Goal: Information Seeking & Learning: Learn about a topic

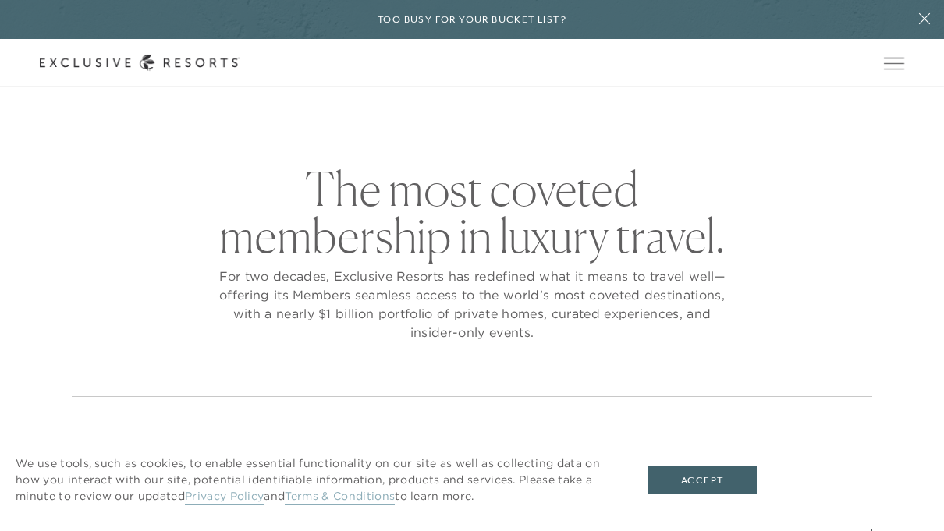
checkbox input "false"
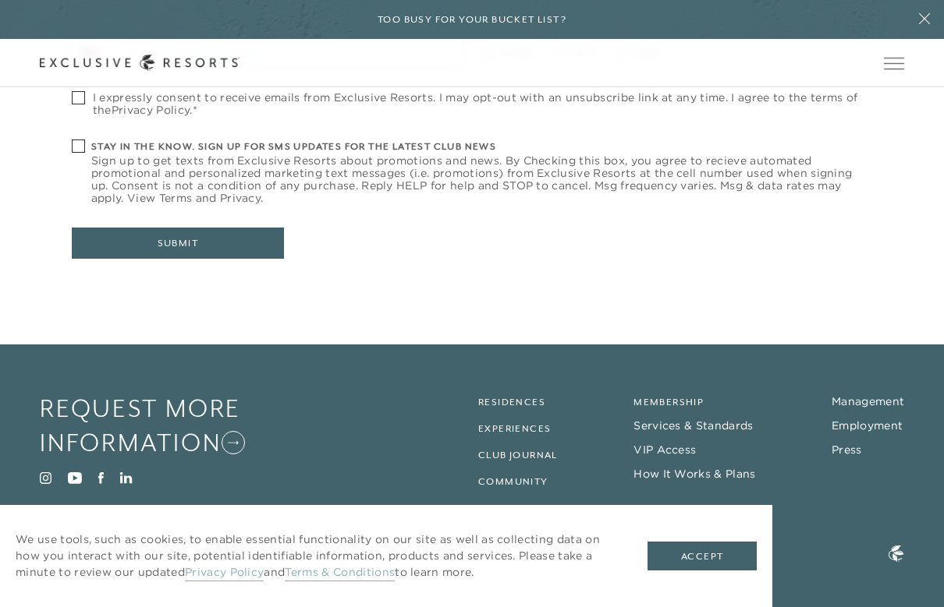
scroll to position [674, 0]
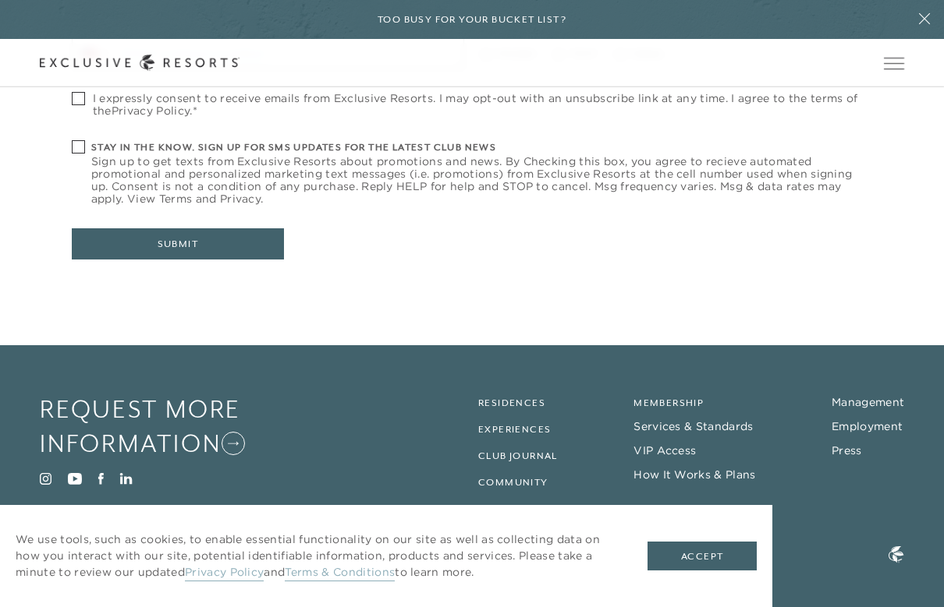
click at [540, 398] on link "Residences" at bounding box center [511, 403] width 67 height 11
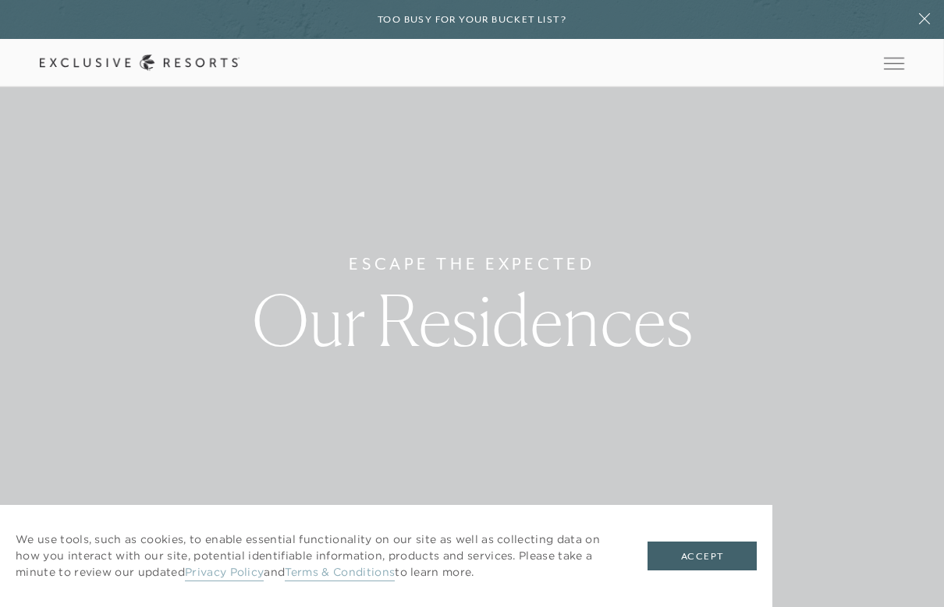
click at [711, 530] on button "Accept" at bounding box center [701, 557] width 109 height 30
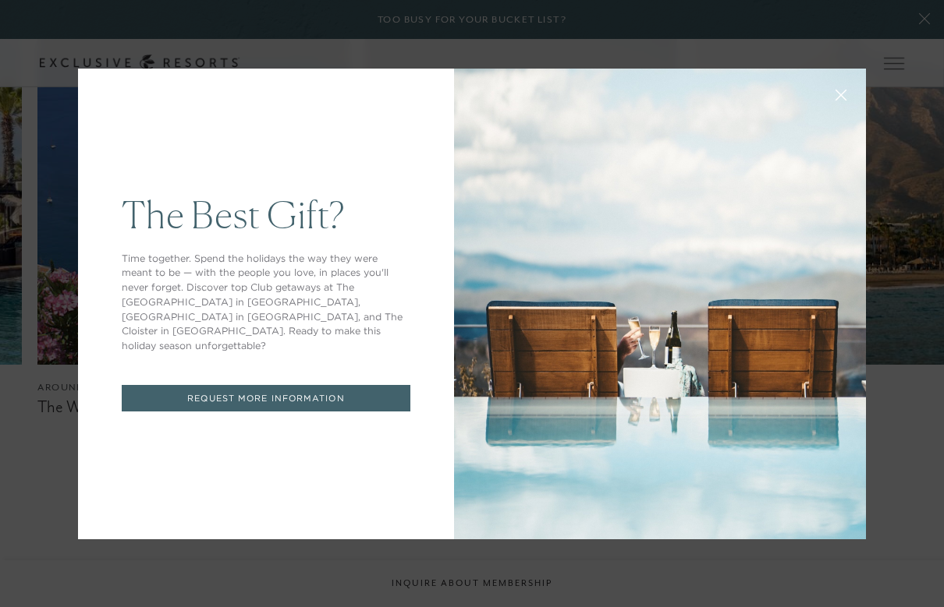
click at [936, 21] on div "The Best Gift? Time together. Spend the holidays the way they were meant to be …" at bounding box center [472, 303] width 944 height 607
click at [930, 27] on div "The Best Gift? Time together. Spend the holidays the way they were meant to be …" at bounding box center [472, 303] width 944 height 607
click at [933, 21] on div "The Best Gift? Time together. Spend the holidays the way they were meant to be …" at bounding box center [472, 303] width 944 height 607
click at [839, 101] on button at bounding box center [840, 93] width 37 height 37
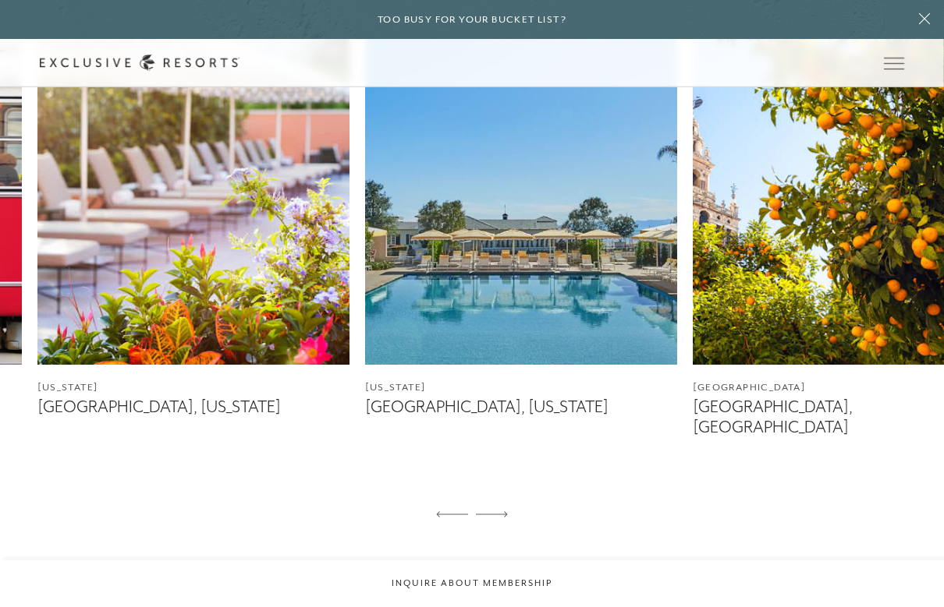
click at [943, 239] on img at bounding box center [848, 170] width 312 height 390
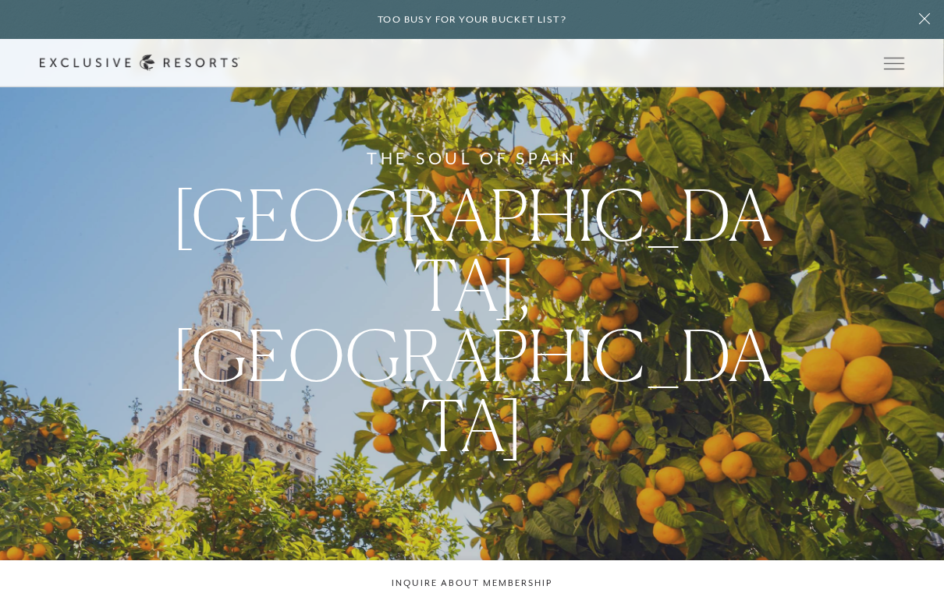
click at [930, 27] on button at bounding box center [924, 19] width 39 height 39
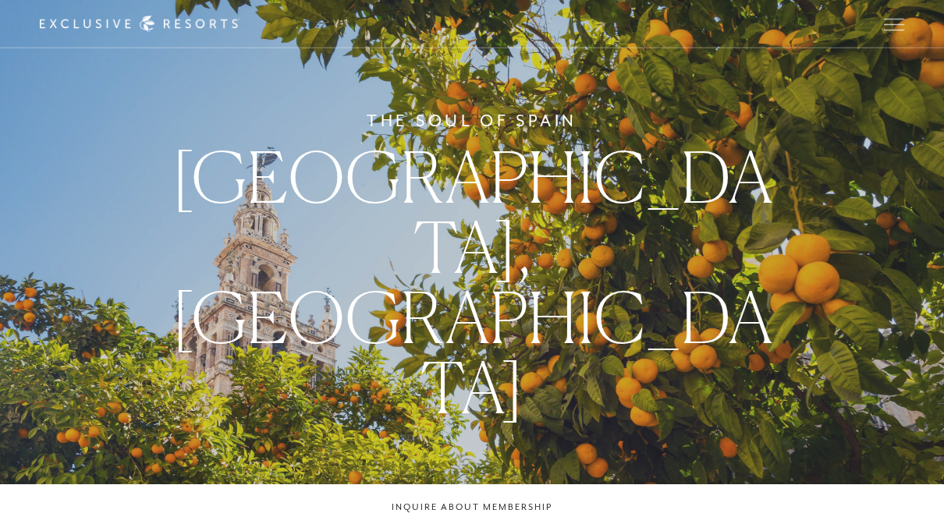
scroll to position [-1, 0]
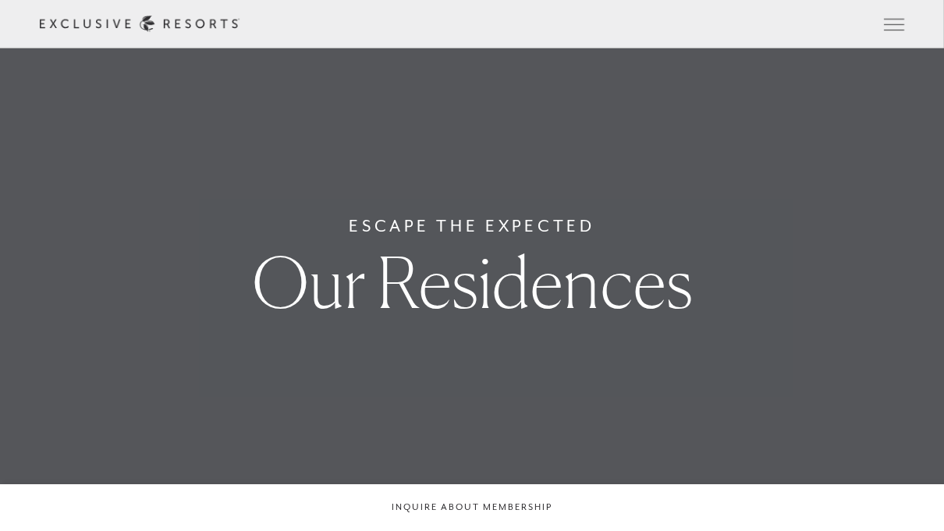
scroll to position [986, 0]
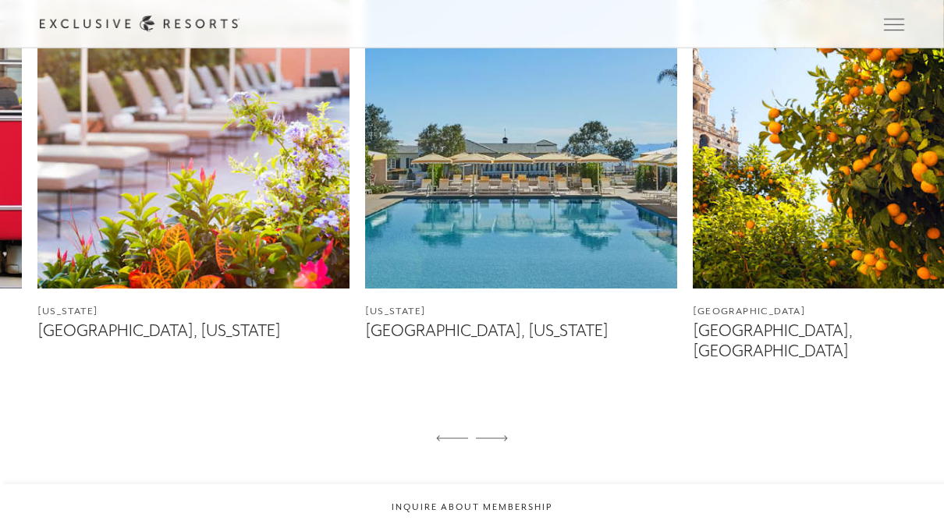
click at [156, 172] on img at bounding box center [193, 94] width 312 height 390
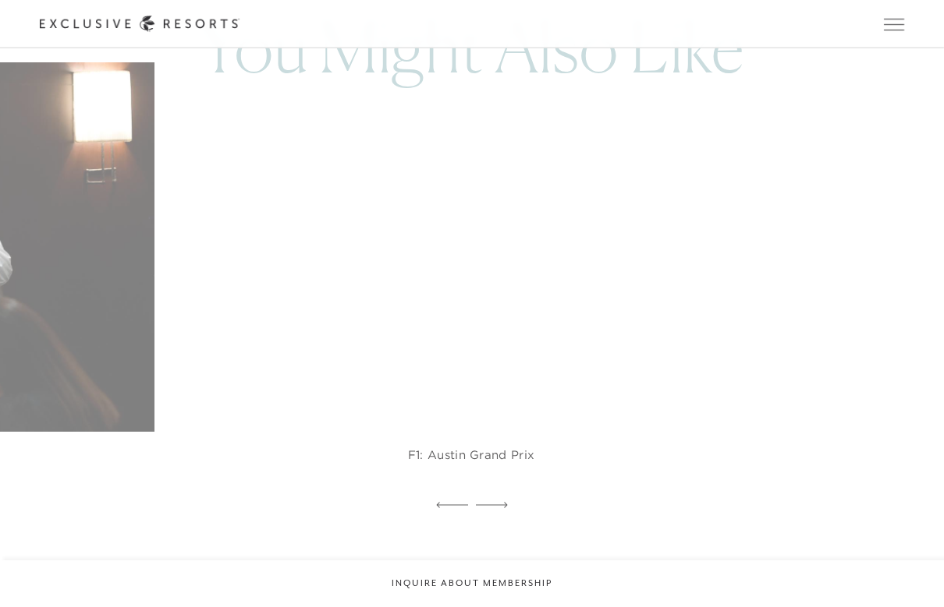
scroll to position [2828, 0]
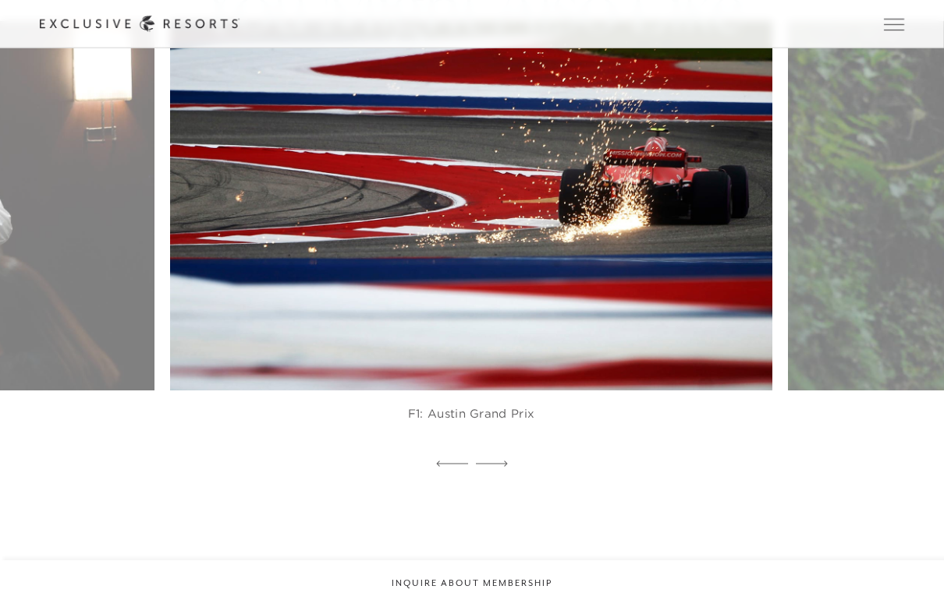
click at [285, 204] on img at bounding box center [491, 205] width 662 height 407
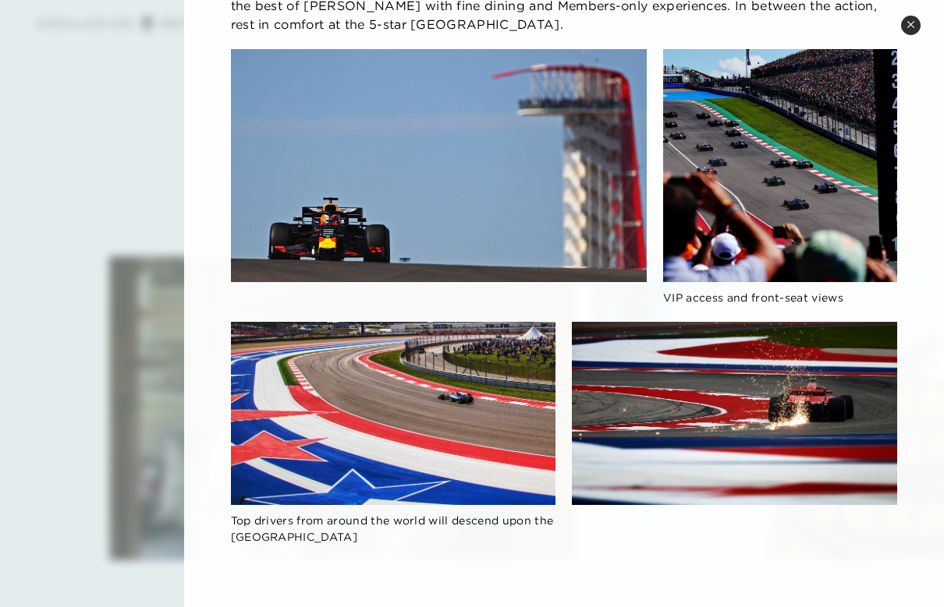
scroll to position [3262, 0]
click at [911, 23] on icon at bounding box center [910, 24] width 9 height 9
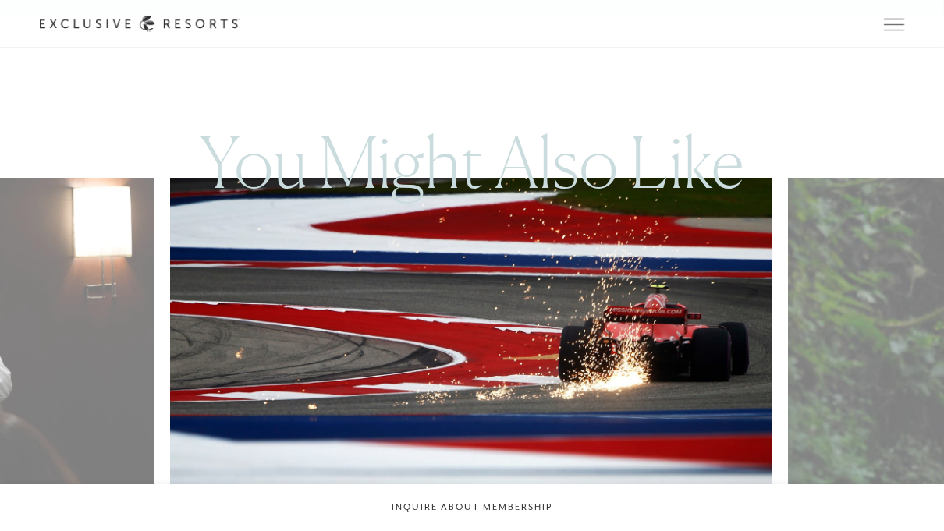
scroll to position [2501, 0]
